Goal: Transaction & Acquisition: Purchase product/service

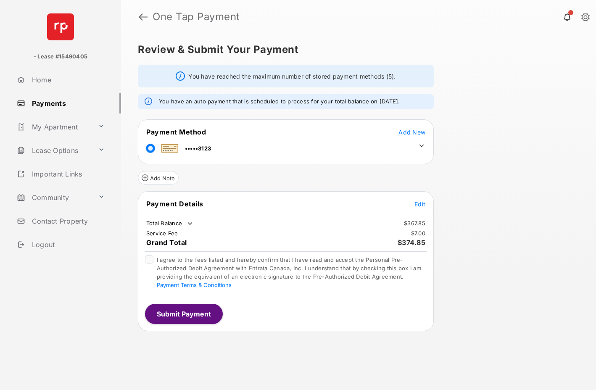
click at [420, 145] on icon at bounding box center [422, 146] width 5 height 3
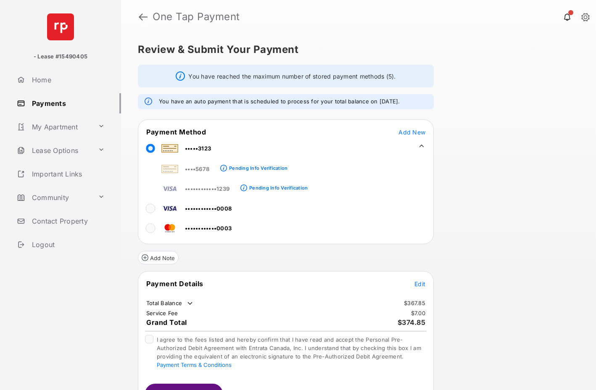
click at [139, 17] on link at bounding box center [143, 17] width 9 height 20
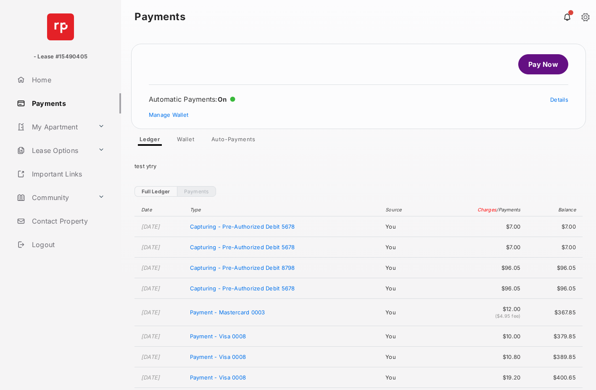
click at [187, 141] on link "Wallet" at bounding box center [185, 141] width 31 height 10
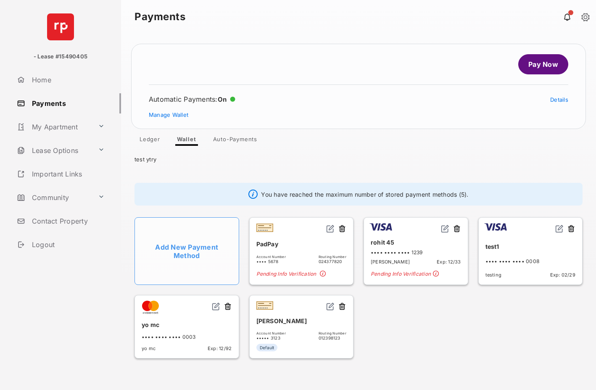
click at [558, 228] on img at bounding box center [560, 229] width 8 height 8
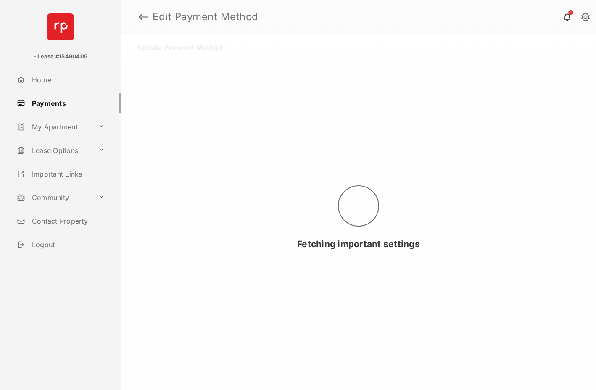
select select "**"
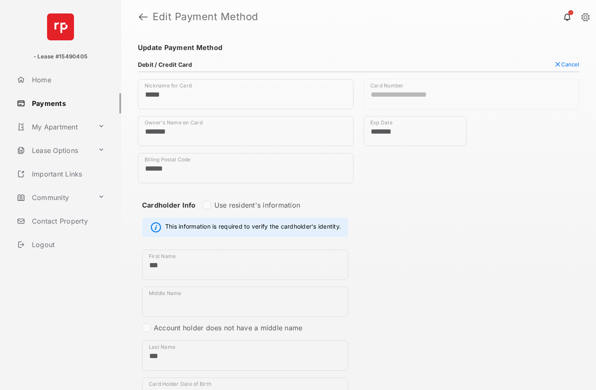
click at [143, 16] on link at bounding box center [143, 17] width 9 height 20
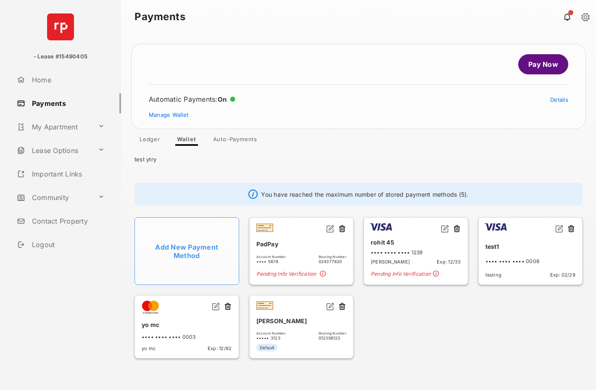
click at [535, 66] on link "Pay Now" at bounding box center [544, 64] width 50 height 20
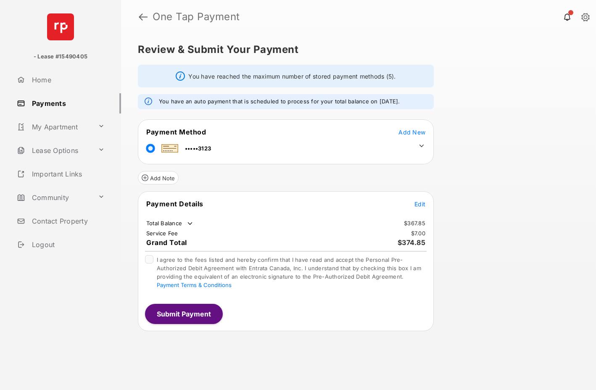
click at [421, 143] on icon at bounding box center [422, 146] width 8 height 8
click at [420, 140] on td at bounding box center [419, 144] width 13 height 13
click at [421, 144] on icon at bounding box center [422, 146] width 8 height 8
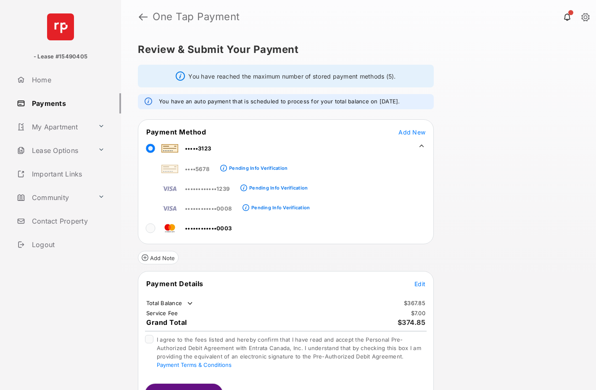
click at [64, 106] on link "Payments" at bounding box center [67, 103] width 108 height 20
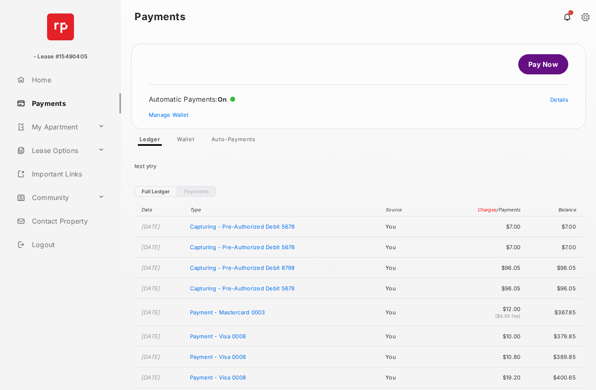
click at [183, 137] on link "Wallet" at bounding box center [185, 141] width 31 height 10
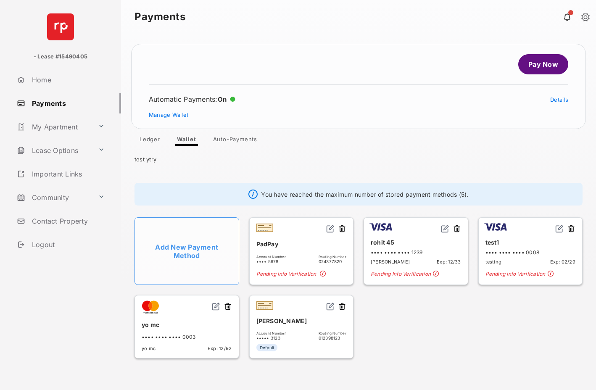
click at [304, 150] on div "test ytry" at bounding box center [358, 158] width 475 height 24
